Goal: Transaction & Acquisition: Purchase product/service

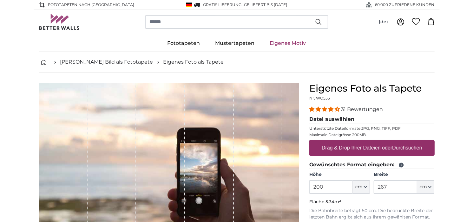
click at [404, 148] on u "Durchsuchen" at bounding box center [407, 147] width 30 height 5
click at [404, 142] on input "Drag & Drop Ihrer Dateien oder Durchsuchen" at bounding box center [372, 141] width 125 height 2
type input "**********"
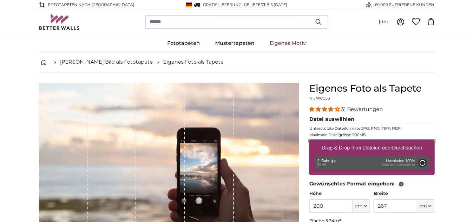
type input "2700"
type input "648"
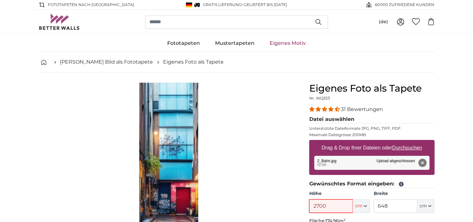
click at [330, 206] on input "2700" at bounding box center [331, 205] width 43 height 13
drag, startPoint x: 330, startPoint y: 206, endPoint x: 301, endPoint y: 206, distance: 29.5
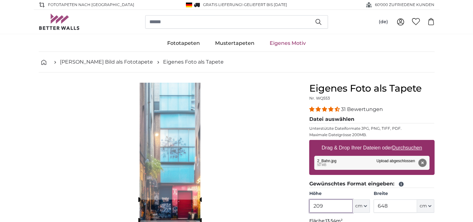
type input "209"
drag, startPoint x: 390, startPoint y: 205, endPoint x: 371, endPoint y: 205, distance: 19.0
click at [371, 205] on div "Höhe 209 ft cm Centimeter (cm) Inches (inch) Feet (ft. in.) Breite 648 ft cm Ce…" at bounding box center [372, 201] width 125 height 22
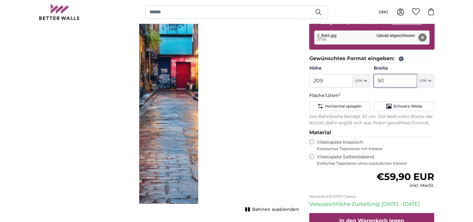
scroll to position [126, 0]
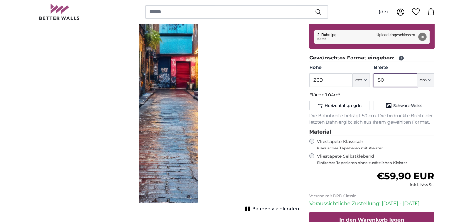
type input "50"
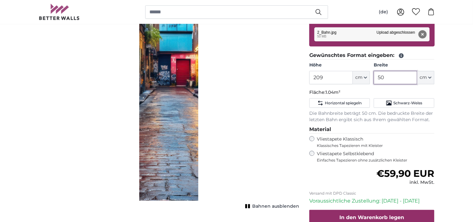
scroll to position [130, 0]
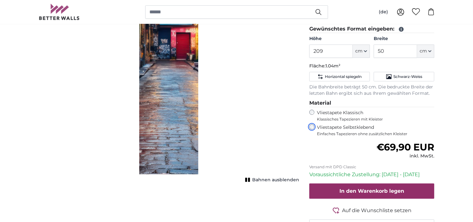
scroll to position [155, 0]
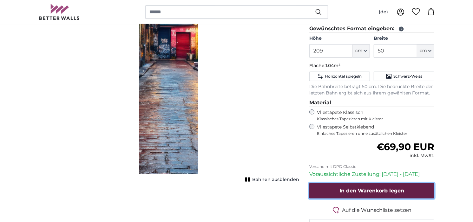
click at [383, 192] on span "In den Warenkorb legen" at bounding box center [372, 190] width 65 height 6
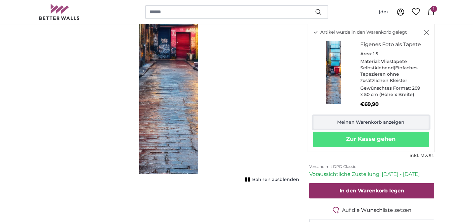
click at [362, 122] on link "Meinen Warenkorb anzeigen" at bounding box center [371, 122] width 116 height 13
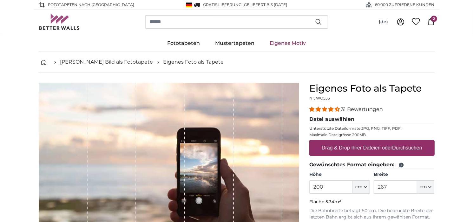
click at [405, 147] on u "Durchsuchen" at bounding box center [407, 147] width 30 height 5
click at [405, 142] on input "Drag & Drop Ihrer Dateien oder Durchsuchen" at bounding box center [372, 141] width 125 height 2
type input "**********"
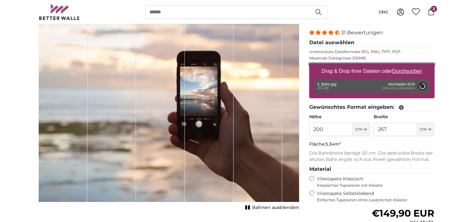
scroll to position [79, 0]
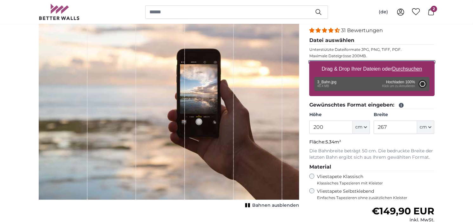
type input "2700"
type input "648"
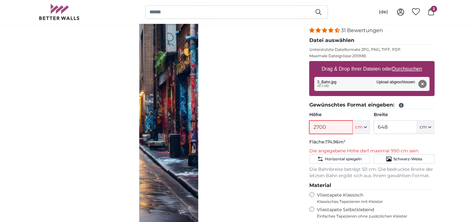
drag, startPoint x: 326, startPoint y: 127, endPoint x: 309, endPoint y: 126, distance: 17.5
click at [309, 126] on div "Eigenes Foto als Tapete Nr. WQ553 31 Bewertungen Datei auswählen Unterstützte D…" at bounding box center [372, 165] width 136 height 323
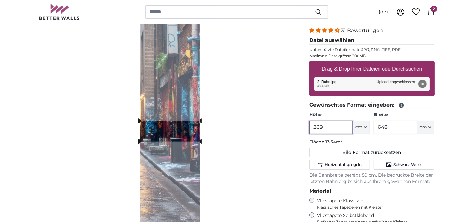
type input "209"
drag, startPoint x: 391, startPoint y: 128, endPoint x: 370, endPoint y: 126, distance: 21.3
click at [370, 126] on div "Höhe 209 ft cm Centimeter (cm) Inches (inch) Feet (ft. in.) Breite 648 ft cm Ce…" at bounding box center [372, 122] width 125 height 22
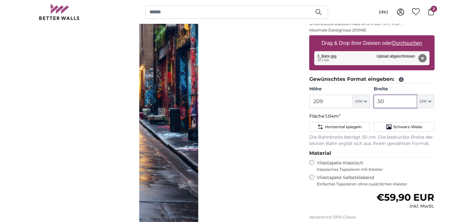
scroll to position [106, 0]
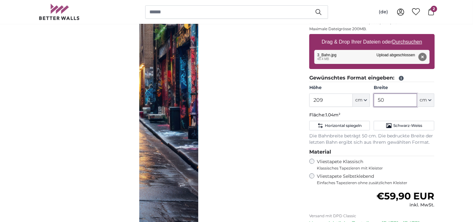
type input "50"
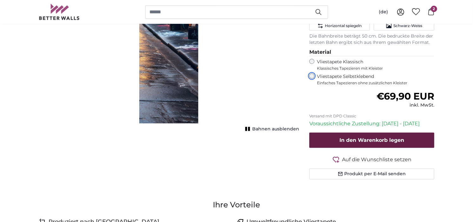
scroll to position [207, 0]
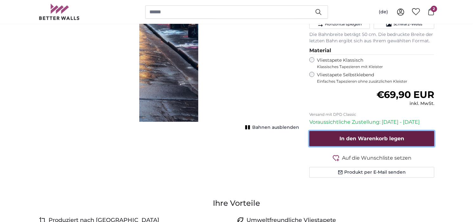
click at [367, 139] on span "In den Warenkorb legen" at bounding box center [372, 138] width 65 height 6
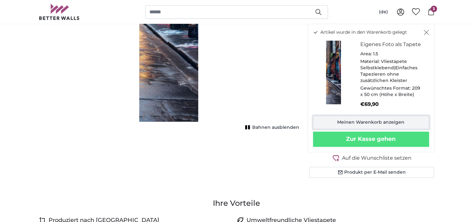
click at [377, 121] on link "Meinen Warenkorb anzeigen" at bounding box center [371, 122] width 116 height 13
